Goal: Information Seeking & Learning: Learn about a topic

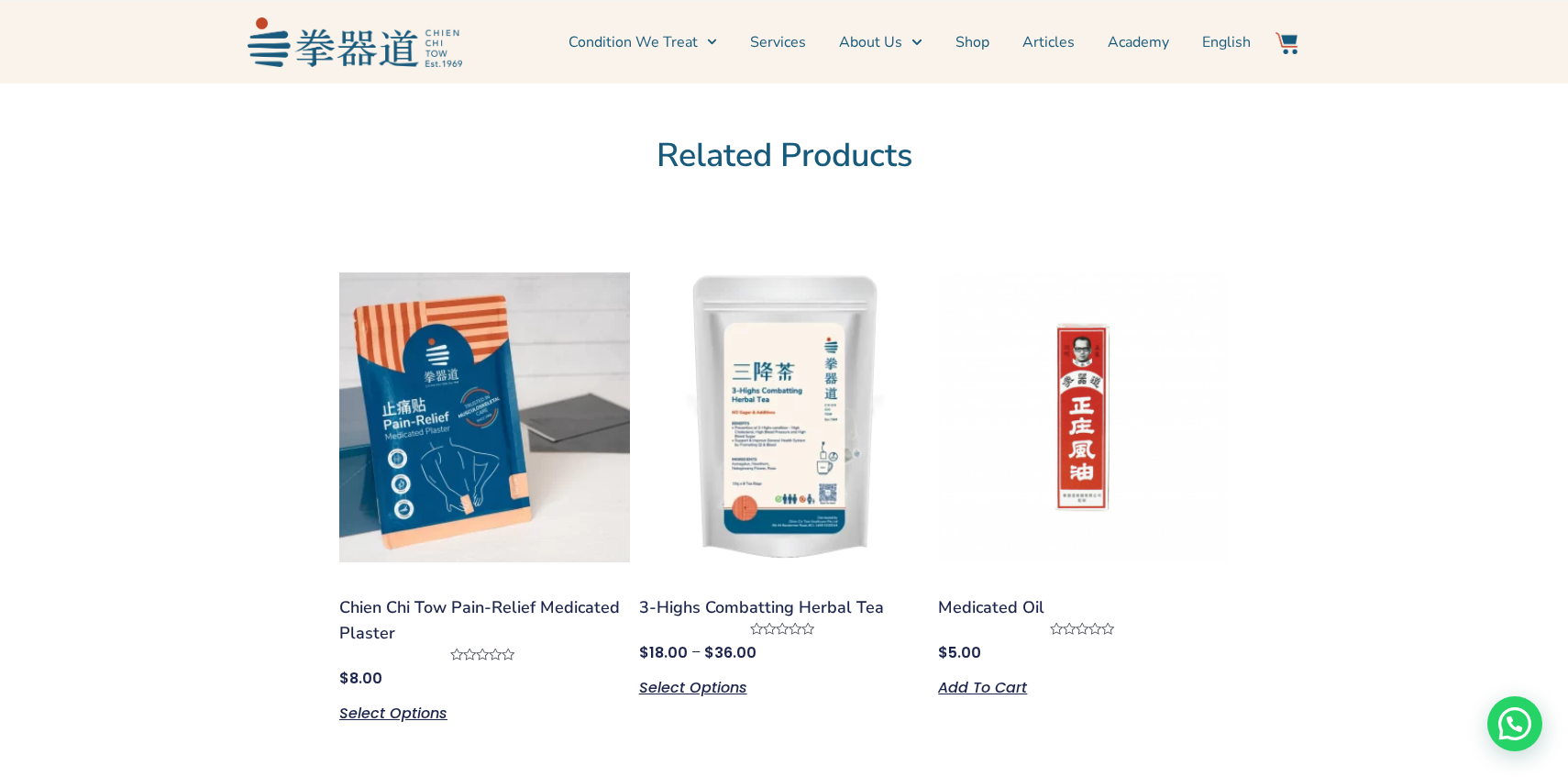
scroll to position [2034, 0]
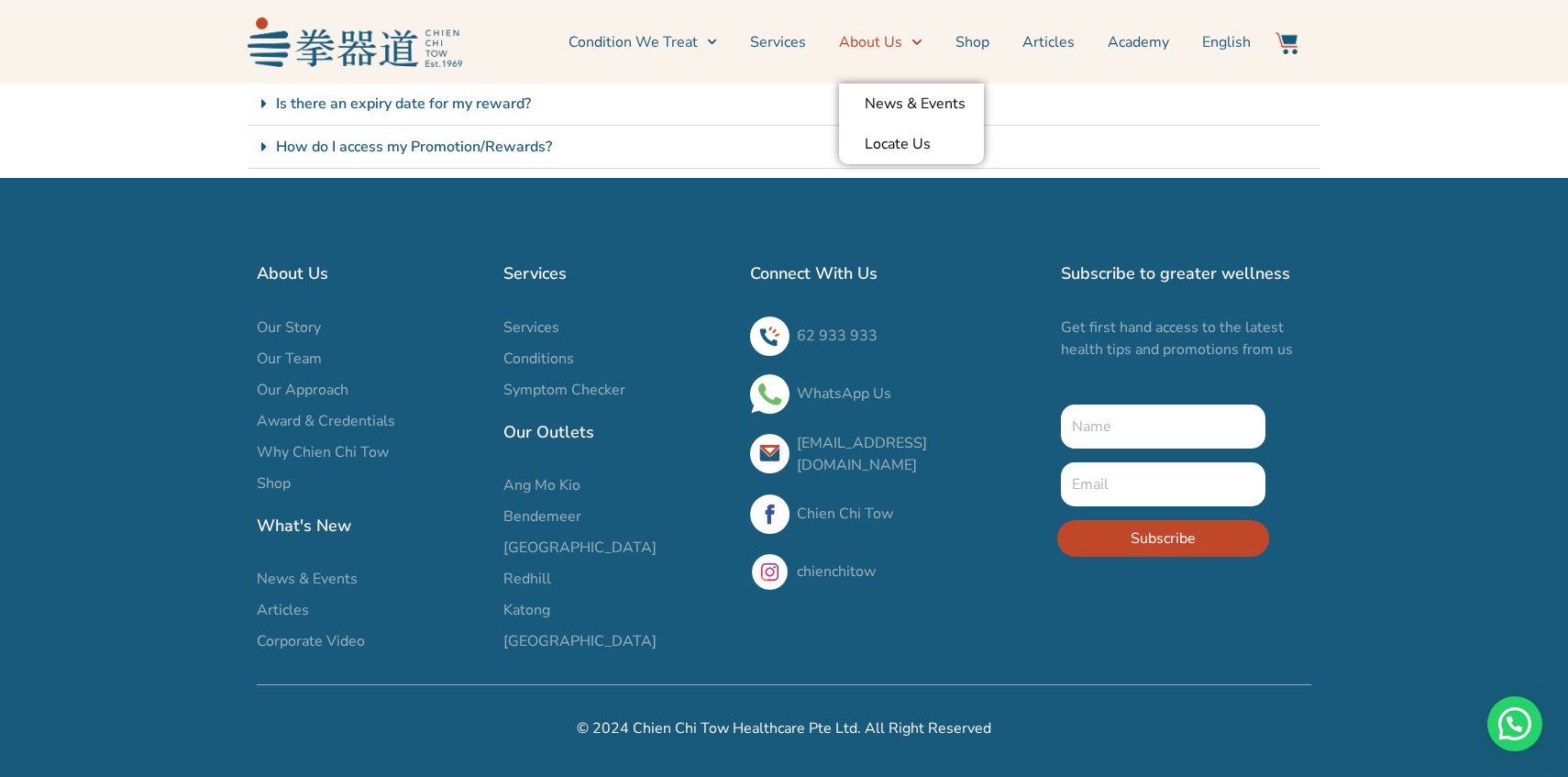
click at [911, 42] on span "Menu" at bounding box center [911, 42] width 19 height 29
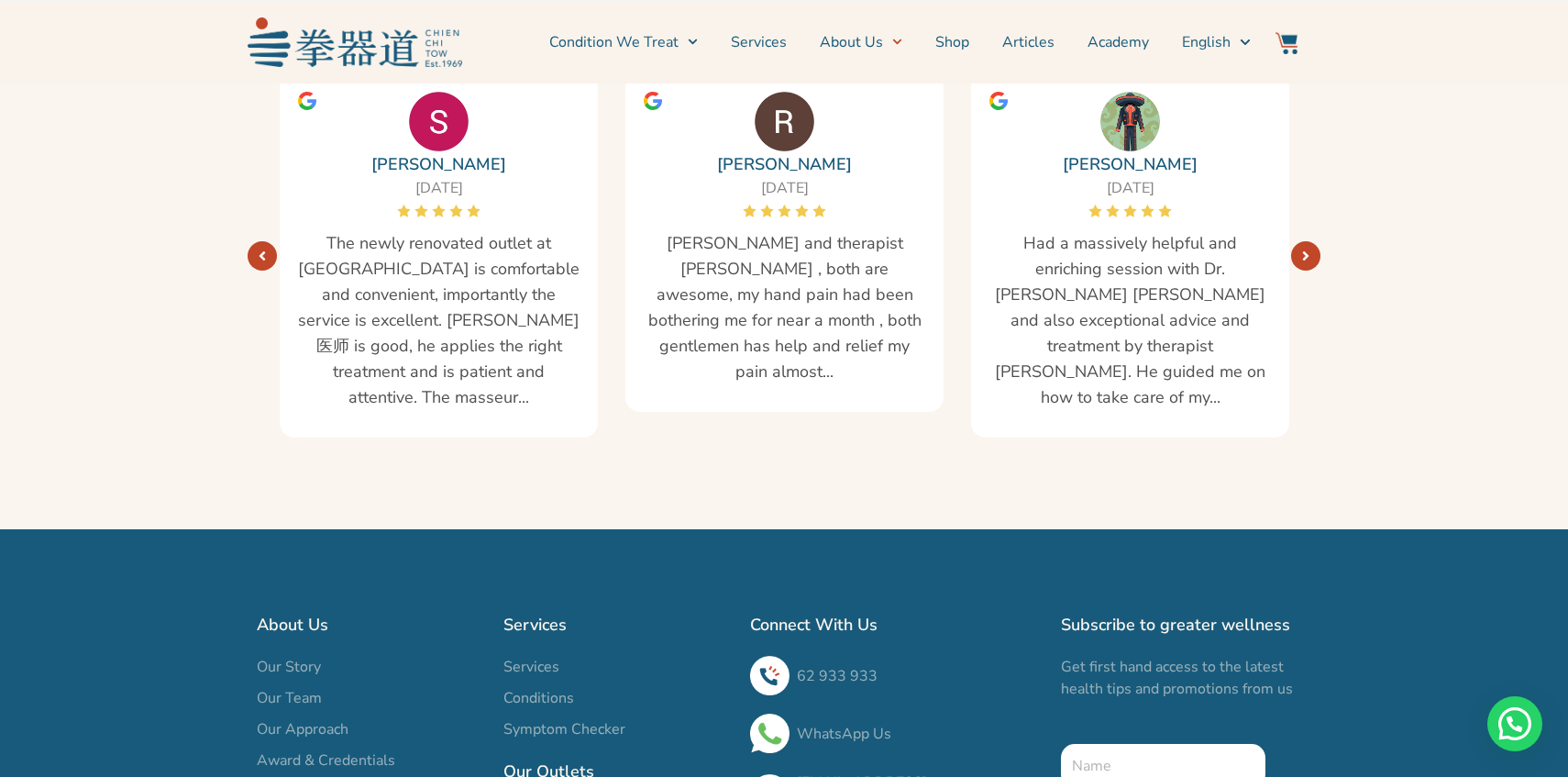
scroll to position [3404, 0]
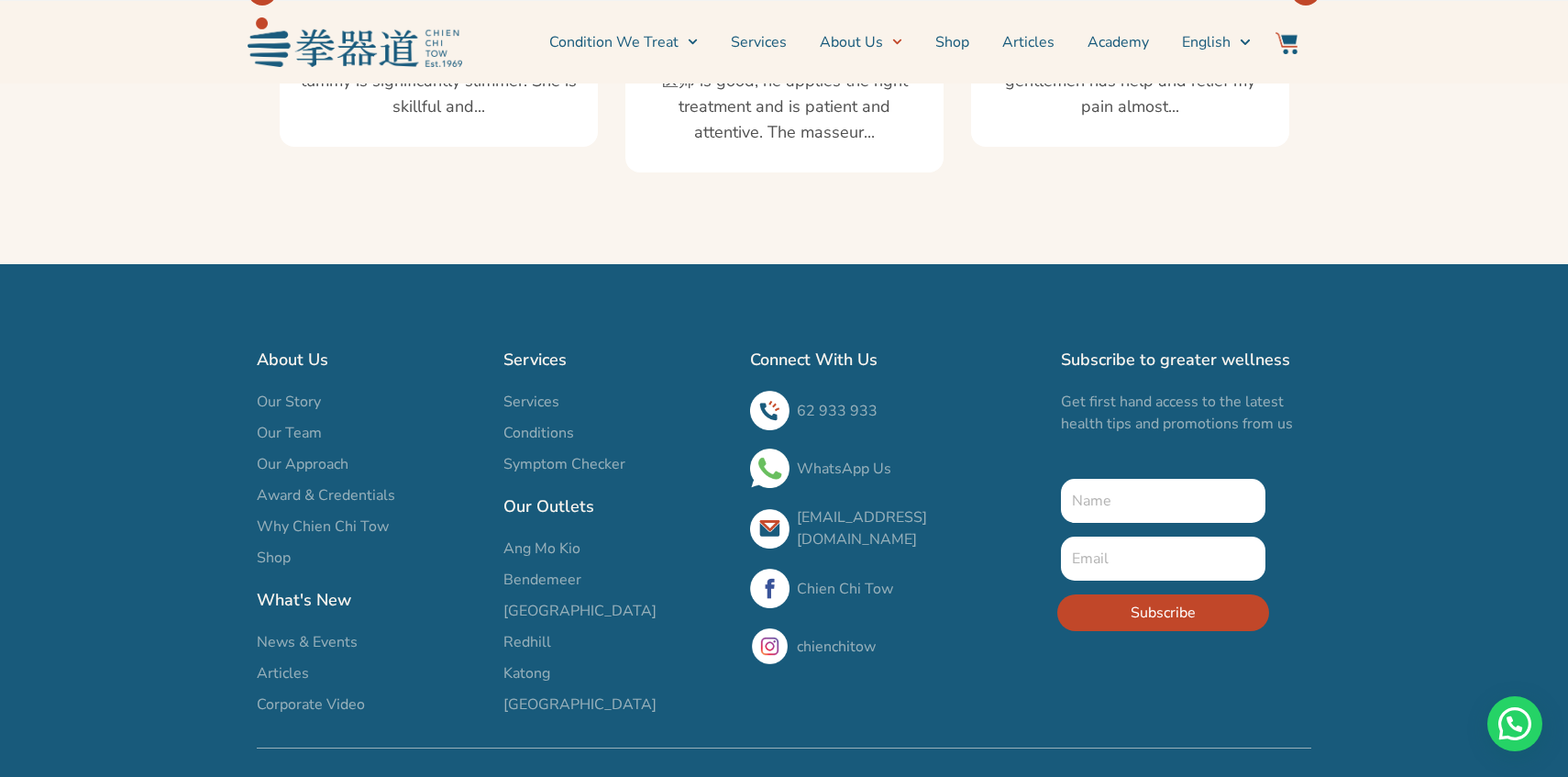
click at [338, 516] on span "Why Chien Chi Tow" at bounding box center [322, 527] width 132 height 22
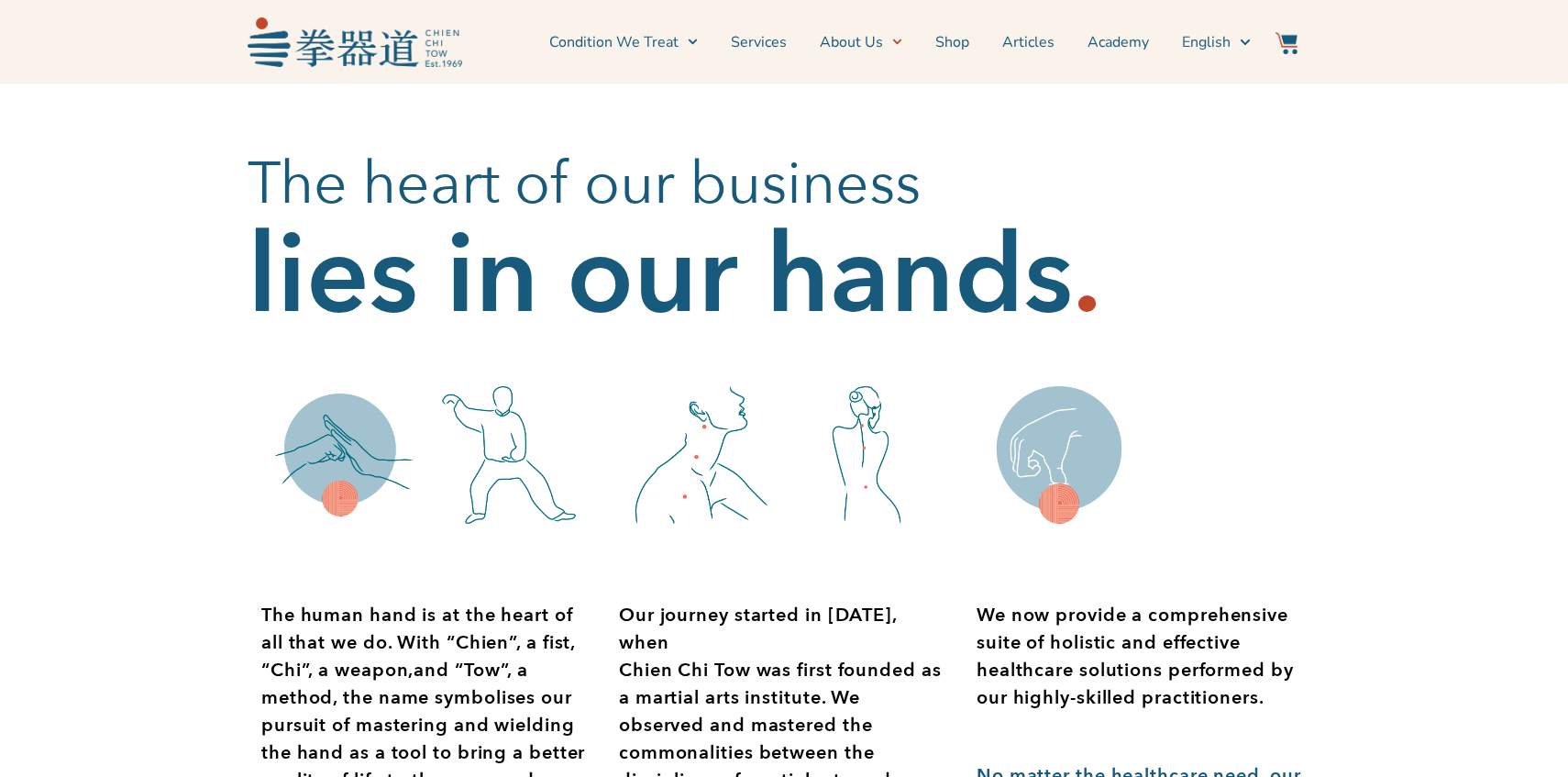
scroll to position [2099, 0]
